Goal: Check status: Check status

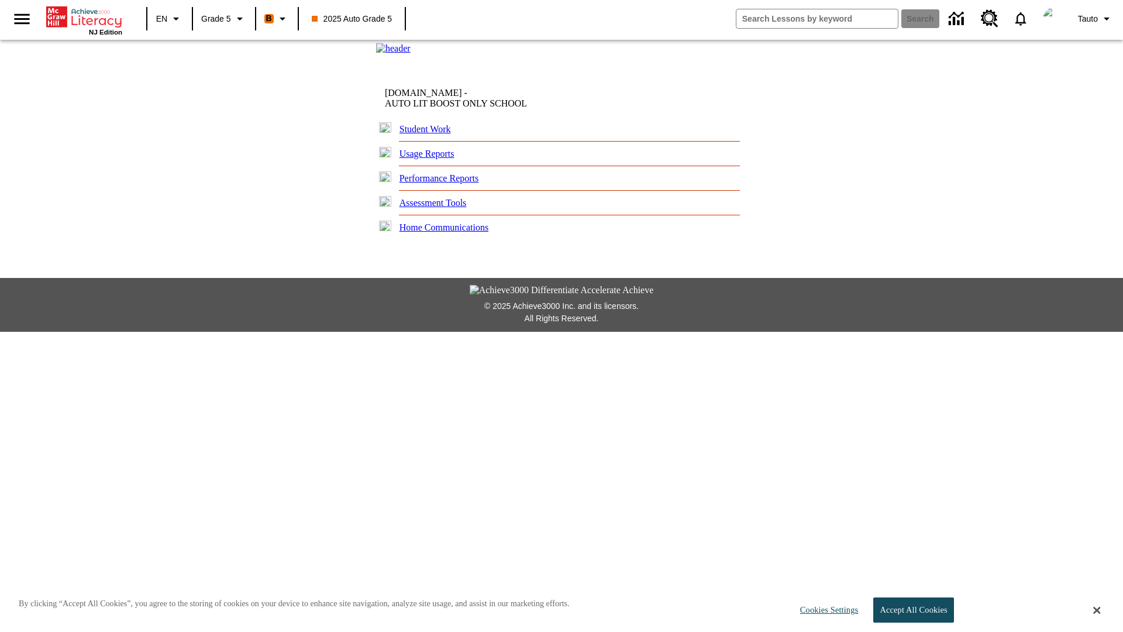
click at [430, 134] on link "Student Work" at bounding box center [425, 129] width 51 height 10
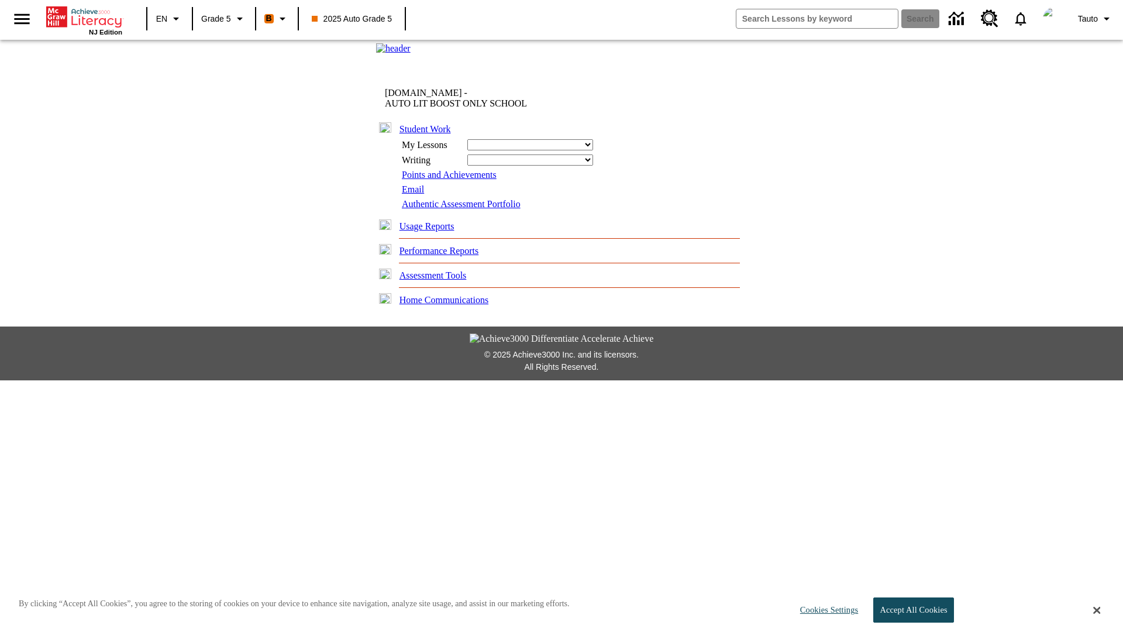
select select "/options/reports/?report_id=12&atype=22&section=2"
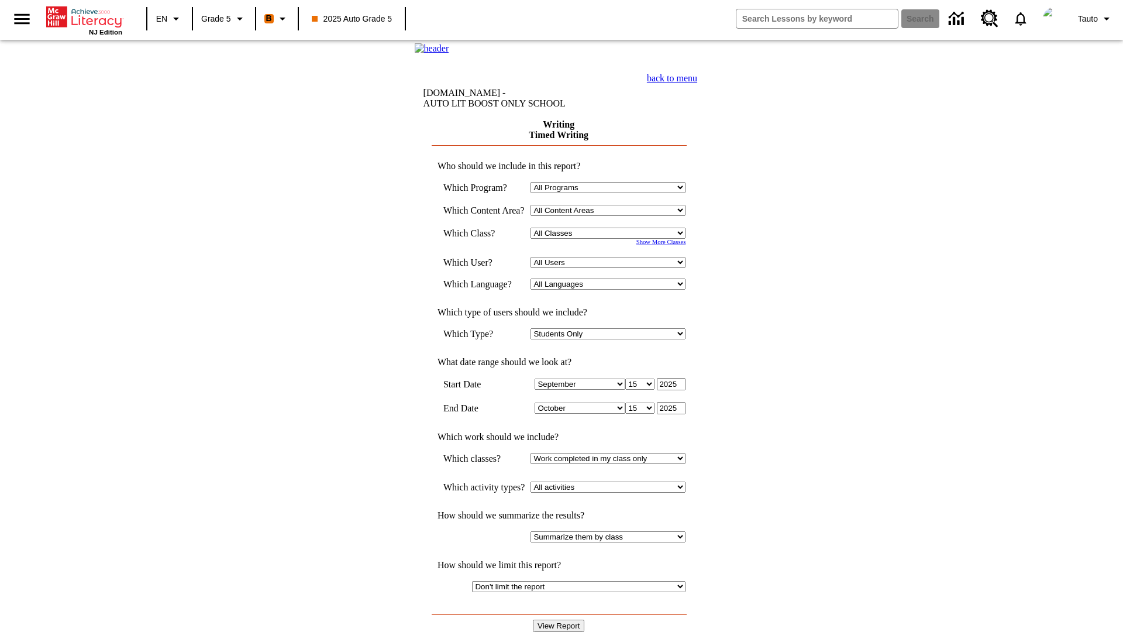
click at [611, 239] on select "Select a Class: All Classes 2025 Auto Grade 5 OL 2025 Auto Grade 6" at bounding box center [608, 233] width 155 height 11
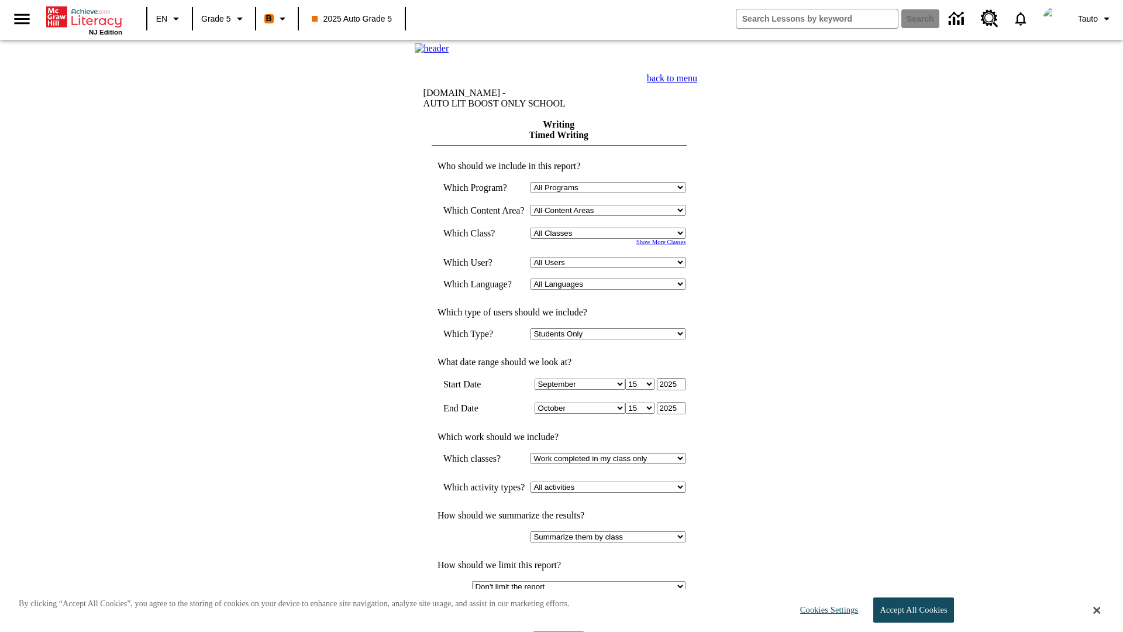
select select "11133131"
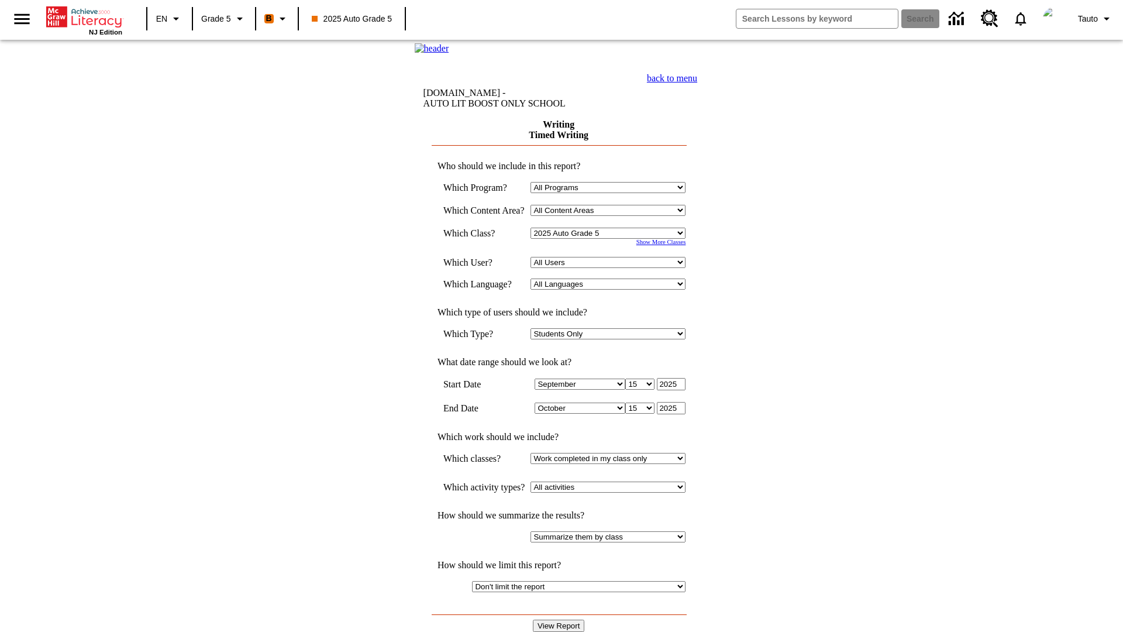
click at [611, 268] on select "All Users Cat, Sautoen Cat, Sautoes Cat1, Sautoss Donotlogin, Sautoen Twoschool…" at bounding box center [608, 262] width 155 height 11
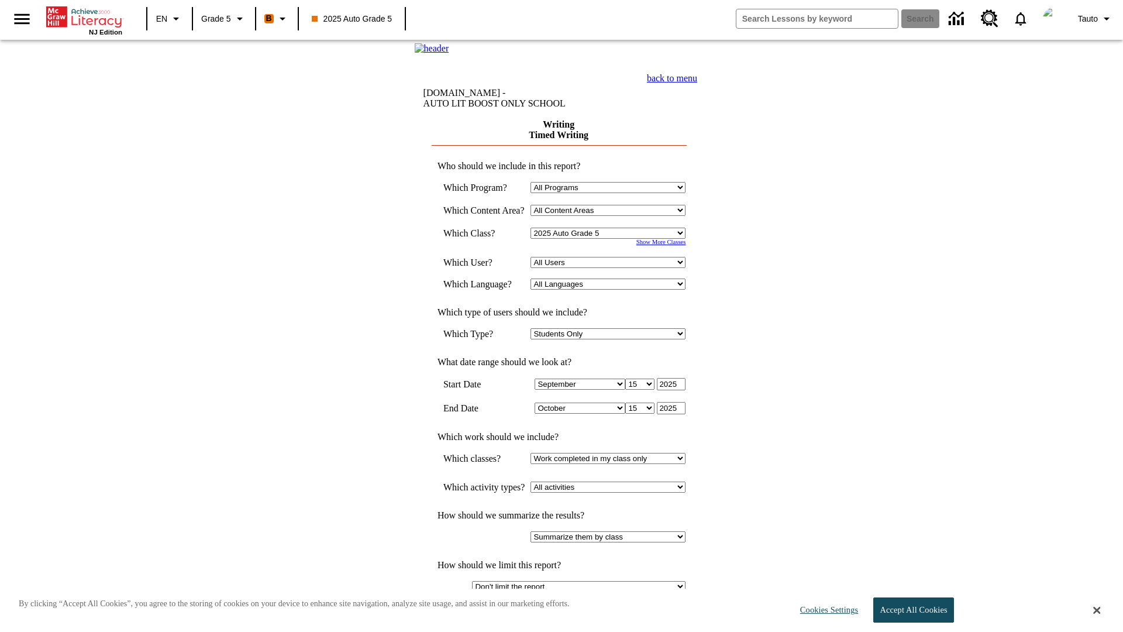
select select "21437107"
